Goal: Information Seeking & Learning: Learn about a topic

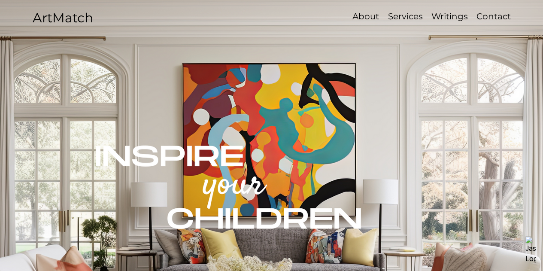
click at [364, 17] on p "About" at bounding box center [365, 16] width 35 height 12
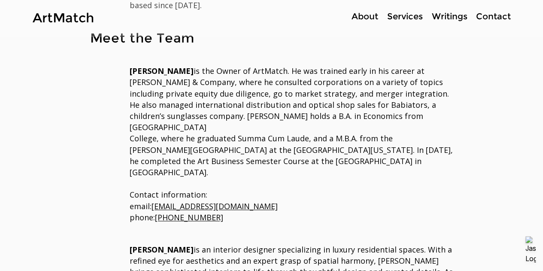
scroll to position [215, 0]
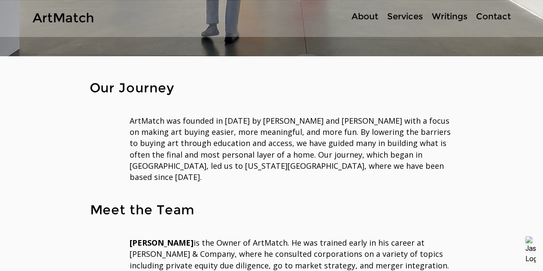
click at [399, 17] on p "Services" at bounding box center [405, 16] width 44 height 12
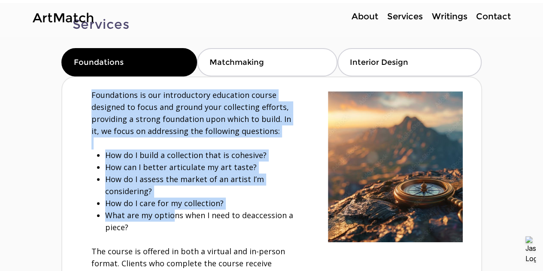
scroll to position [86, 0]
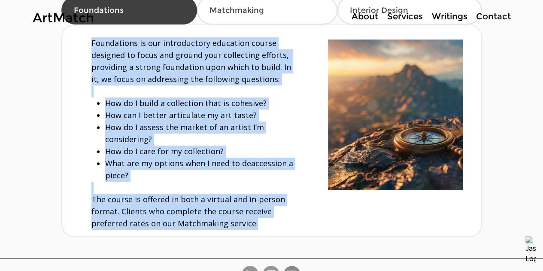
drag, startPoint x: 91, startPoint y: 128, endPoint x: 256, endPoint y: 229, distance: 193.6
click at [256, 229] on div "Foundations is our introductory education course designed to focus and ground y…" at bounding box center [271, 130] width 419 height 211
copy div "Foundations is our introductory education course designed to focus and ground y…"
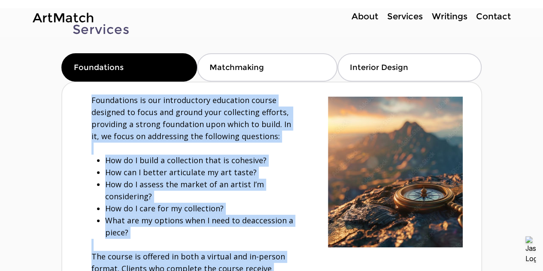
scroll to position [0, 0]
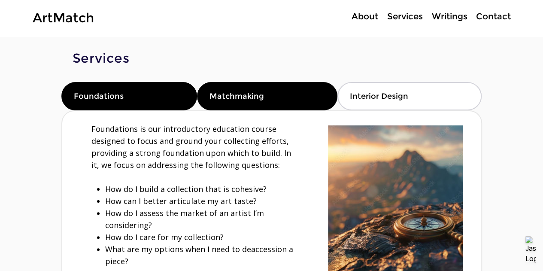
click at [266, 97] on div "Matchmaking" at bounding box center [267, 96] width 140 height 28
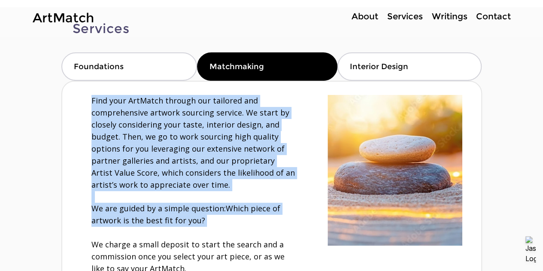
scroll to position [86, 0]
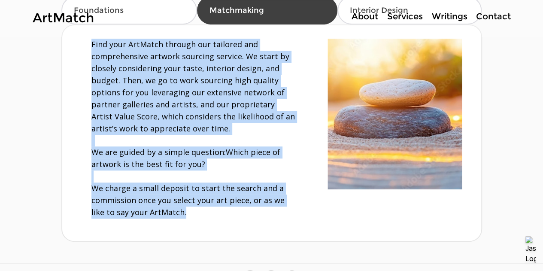
drag, startPoint x: 85, startPoint y: 129, endPoint x: 221, endPoint y: 218, distance: 162.5
click at [221, 218] on div "Find your ArtMatch through our tailored and comprehensive artwork sourcing serv…" at bounding box center [271, 132] width 419 height 215
copy div "Find your ArtMatch through our tailored and comprehensive artwork sourcing serv…"
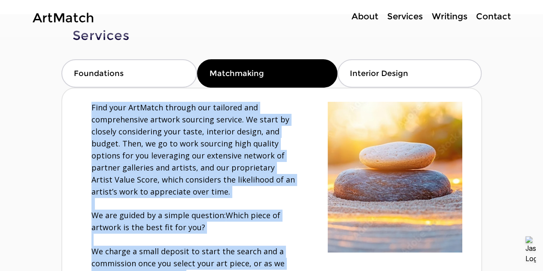
scroll to position [0, 0]
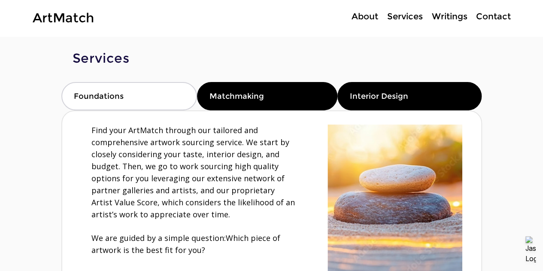
click at [387, 92] on span "Interior Design" at bounding box center [379, 95] width 58 height 9
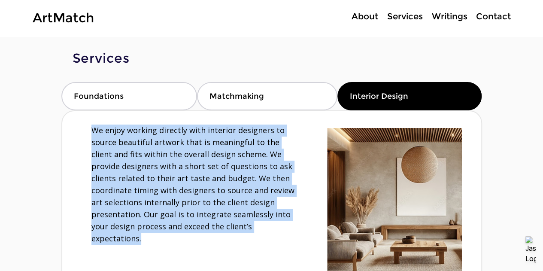
drag, startPoint x: 88, startPoint y: 127, endPoint x: 239, endPoint y: 237, distance: 186.4
click at [239, 237] on div "We enjoy working directly with interior designers to source beautiful artwork t…" at bounding box center [271, 203] width 419 height 185
copy span "We enjoy working directly with interior designers to source beautiful artwork t…"
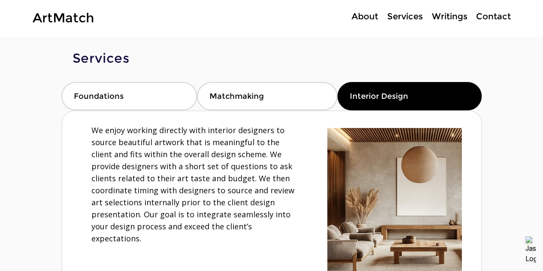
click at [9, 123] on div "main content" at bounding box center [271, 177] width 543 height 281
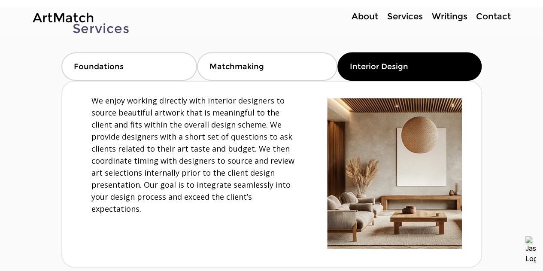
scroll to position [43, 0]
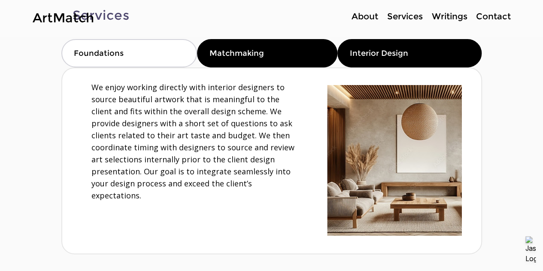
click at [281, 61] on div "Matchmaking" at bounding box center [267, 53] width 140 height 28
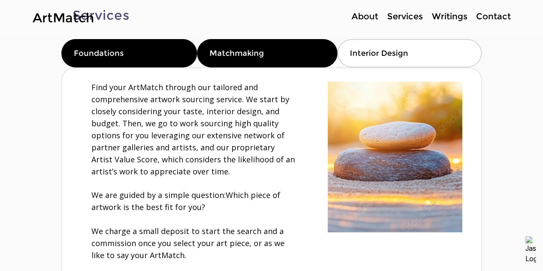
click at [100, 58] on span "Foundations" at bounding box center [99, 52] width 50 height 9
